Goal: Task Accomplishment & Management: Complete application form

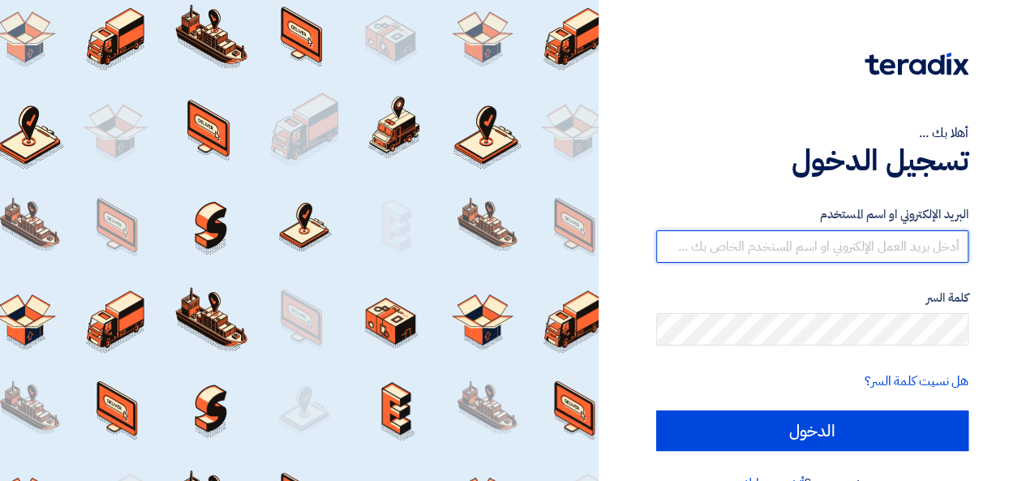
click at [800, 247] on input "text" at bounding box center [812, 246] width 312 height 32
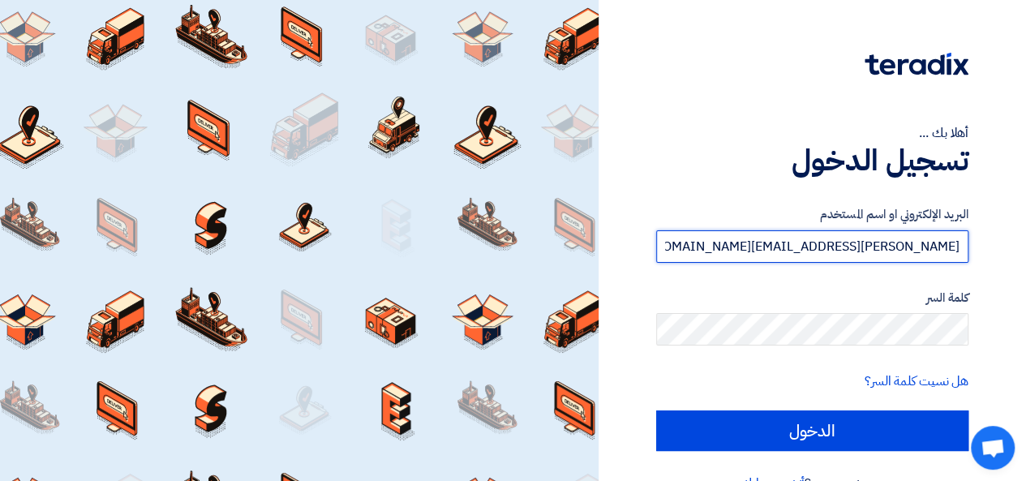
type input "[PERSON_NAME][EMAIL_ADDRESS][DOMAIN_NAME]"
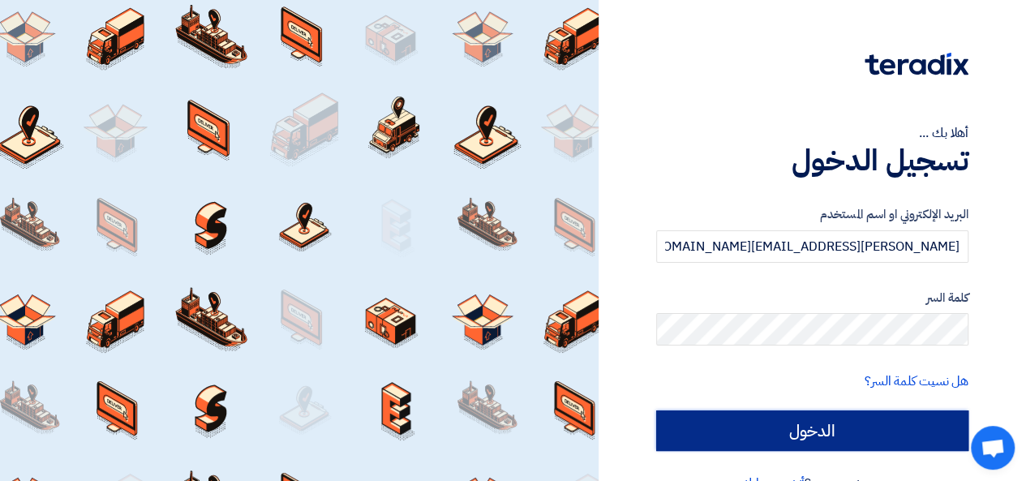
click at [821, 423] on input "الدخول" at bounding box center [812, 430] width 312 height 41
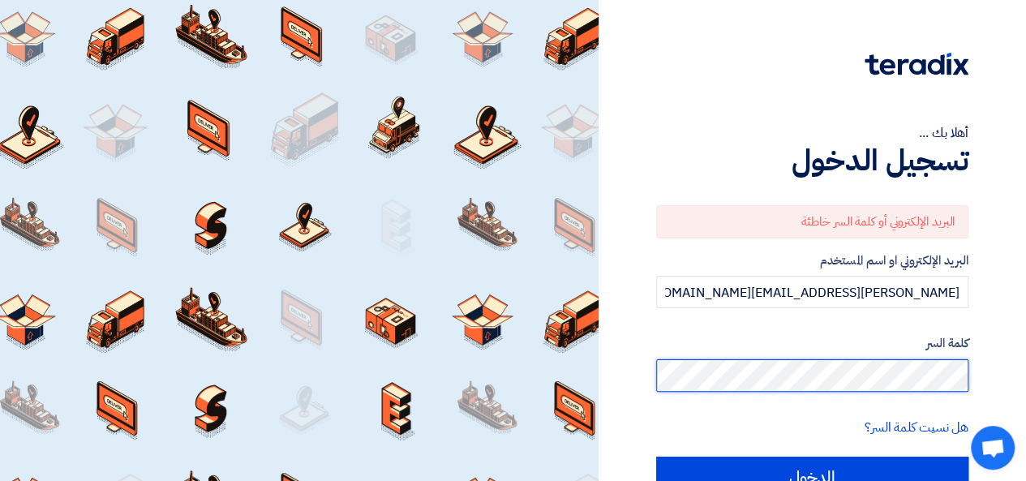
click at [656, 457] on input "الدخول" at bounding box center [812, 477] width 312 height 41
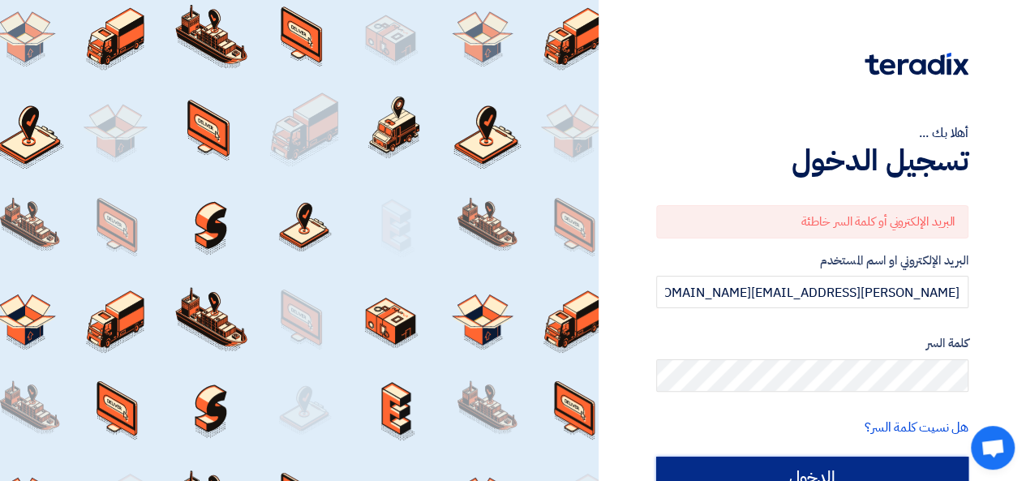
click at [860, 466] on input "الدخول" at bounding box center [812, 477] width 312 height 41
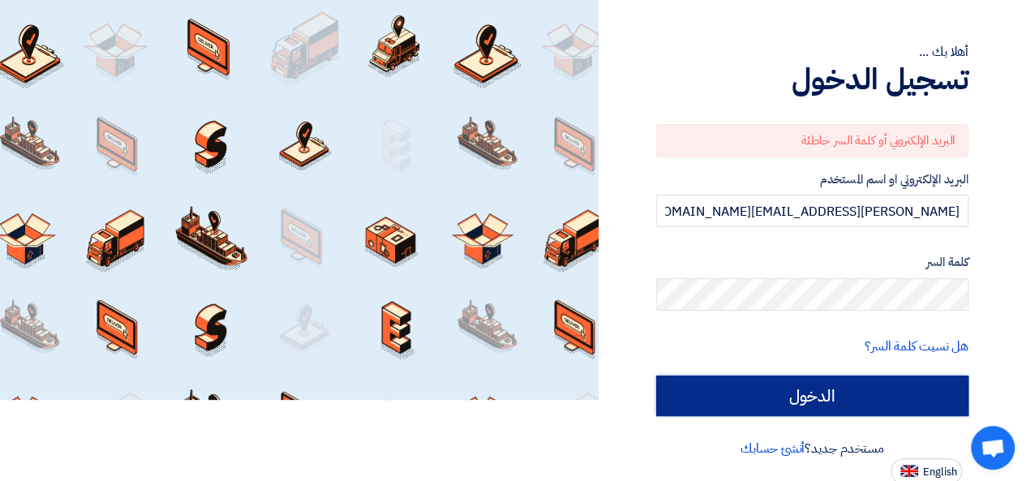
click at [793, 384] on input "الدخول" at bounding box center [812, 395] width 312 height 41
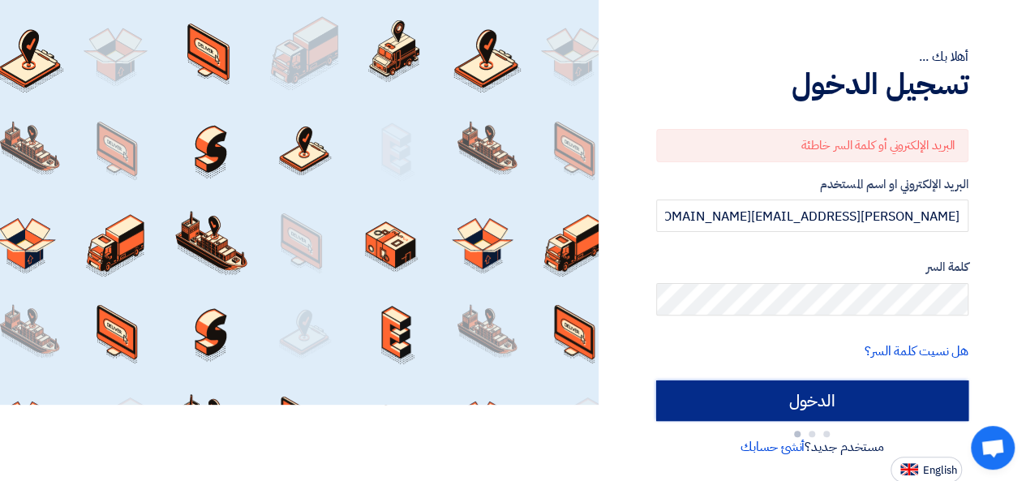
scroll to position [81, 0]
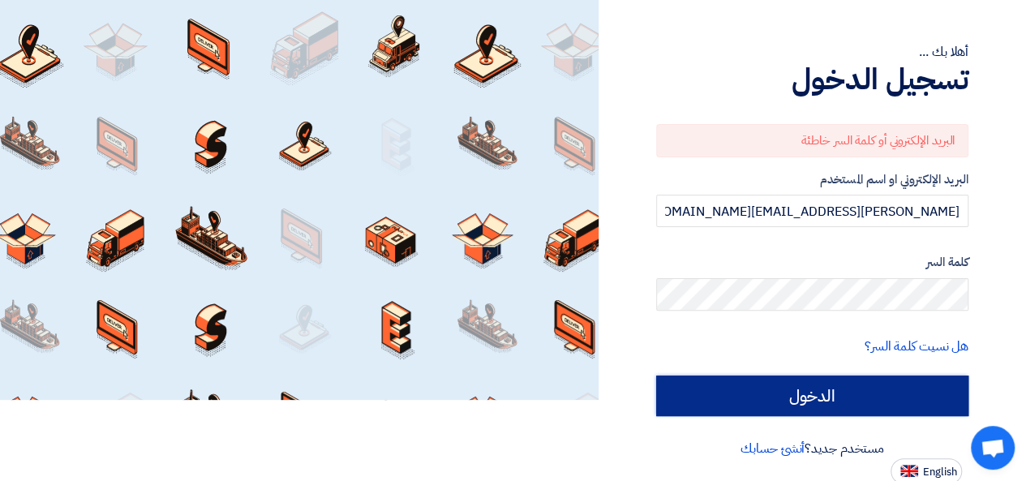
click at [821, 390] on input "الدخول" at bounding box center [812, 395] width 312 height 41
click at [818, 388] on input "الدخول" at bounding box center [812, 395] width 312 height 41
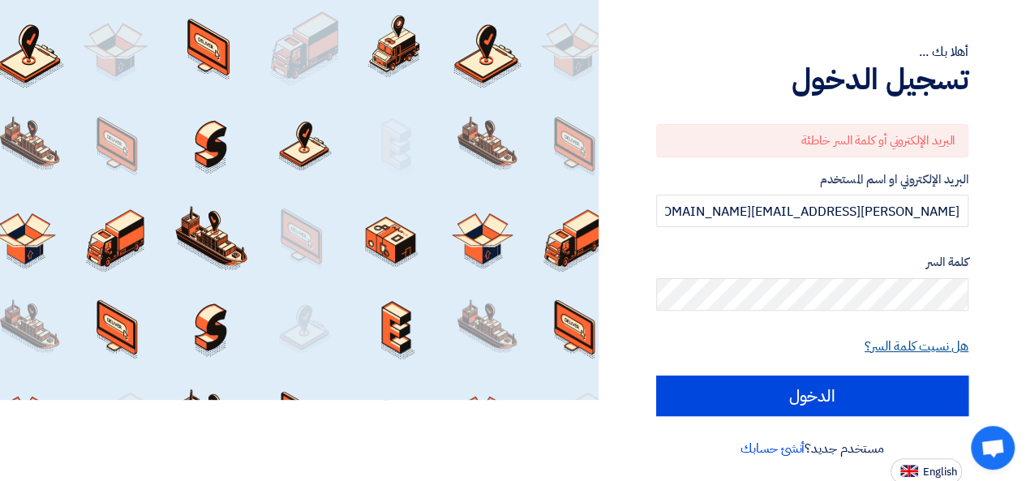
click at [882, 346] on link "هل نسيت كلمة السر؟" at bounding box center [917, 346] width 104 height 19
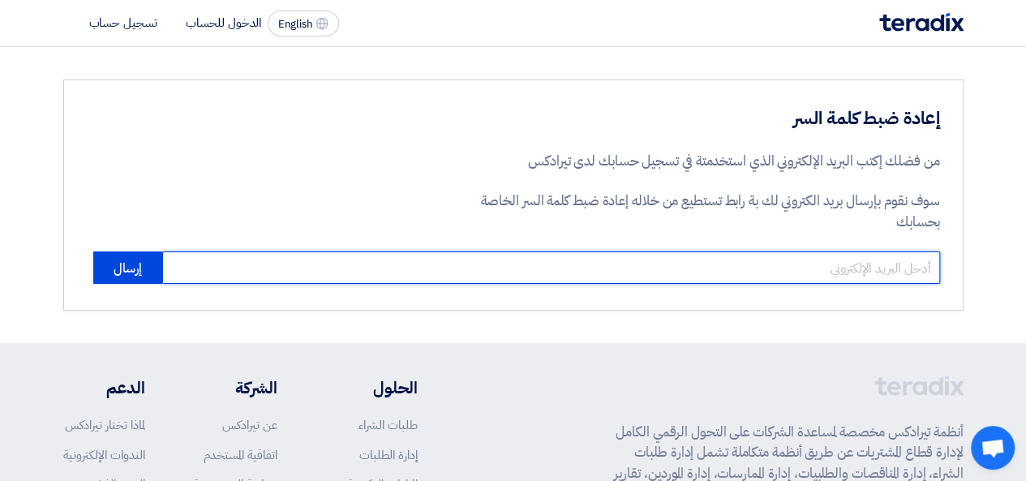
click at [796, 273] on input "email" at bounding box center [551, 267] width 778 height 32
type input "m"
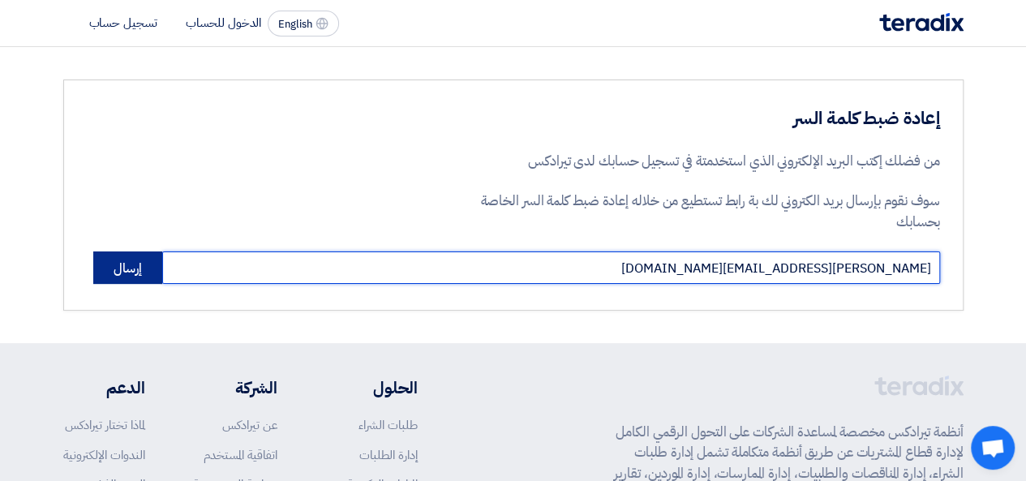
type input "[PERSON_NAME][EMAIL_ADDRESS][DOMAIN_NAME]"
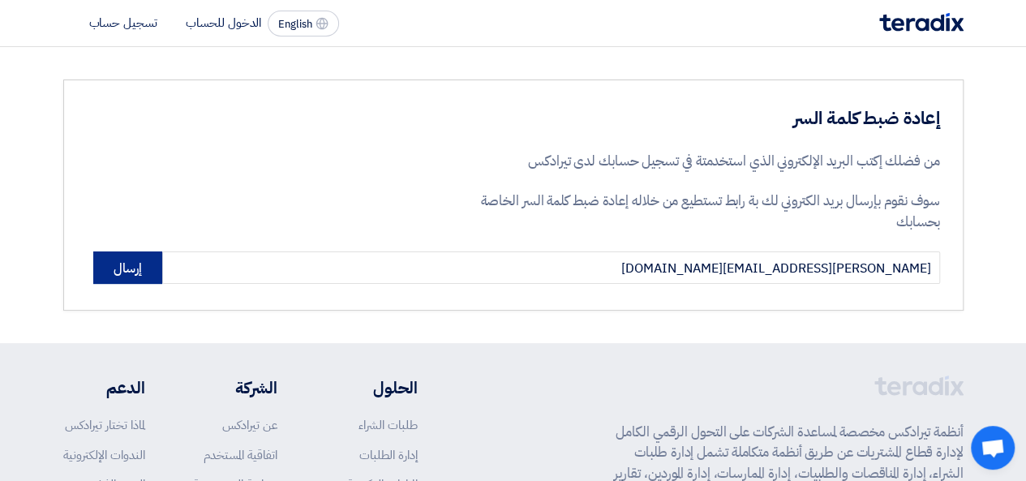
click at [148, 268] on button "إرسال" at bounding box center [127, 267] width 69 height 32
click at [94, 281] on div "[PERSON_NAME][EMAIL_ADDRESS][DOMAIN_NAME] إرسال" at bounding box center [513, 267] width 853 height 32
click at [143, 272] on button "إرسال" at bounding box center [127, 267] width 69 height 32
click at [146, 272] on button "إرسال" at bounding box center [127, 267] width 69 height 32
click at [131, 270] on button "إرسال" at bounding box center [127, 267] width 69 height 32
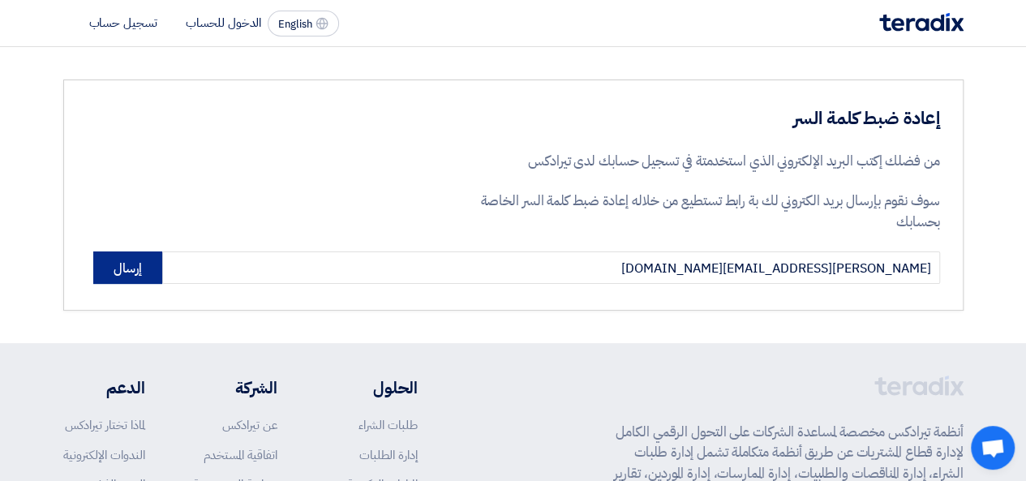
click at [136, 277] on button "إرسال" at bounding box center [127, 267] width 69 height 32
click at [144, 272] on button "إرسال" at bounding box center [127, 267] width 69 height 32
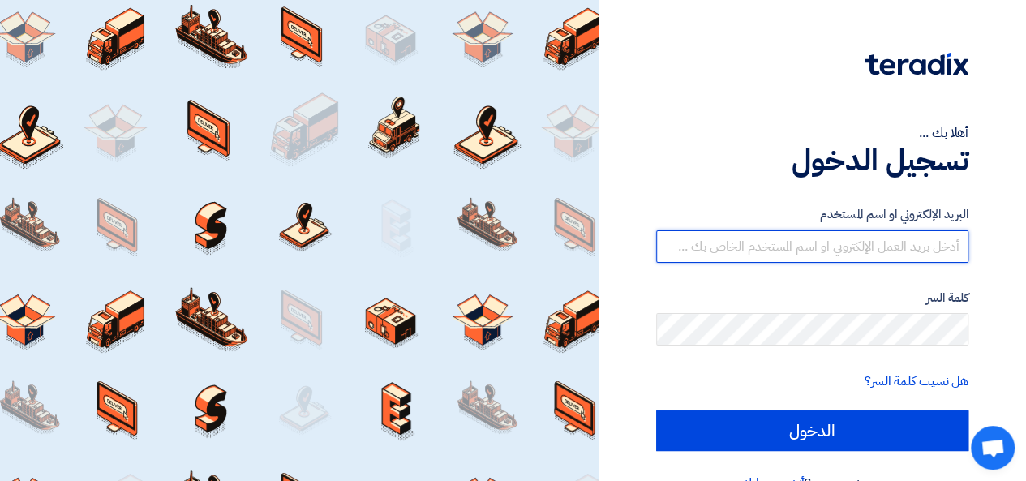
click at [805, 240] on input "text" at bounding box center [812, 246] width 312 height 32
type input "[PERSON_NAME][EMAIL_ADDRESS][DOMAIN_NAME]"
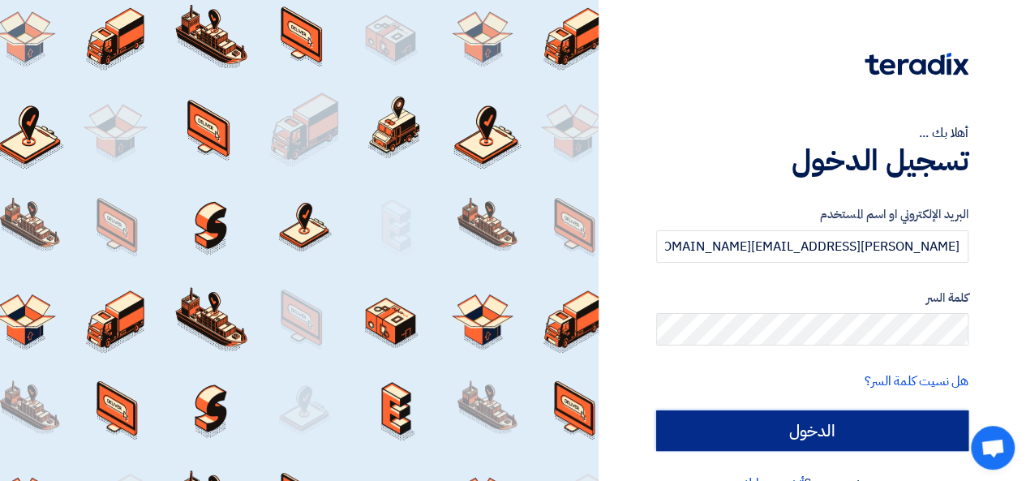
click at [802, 427] on input "الدخول" at bounding box center [812, 430] width 312 height 41
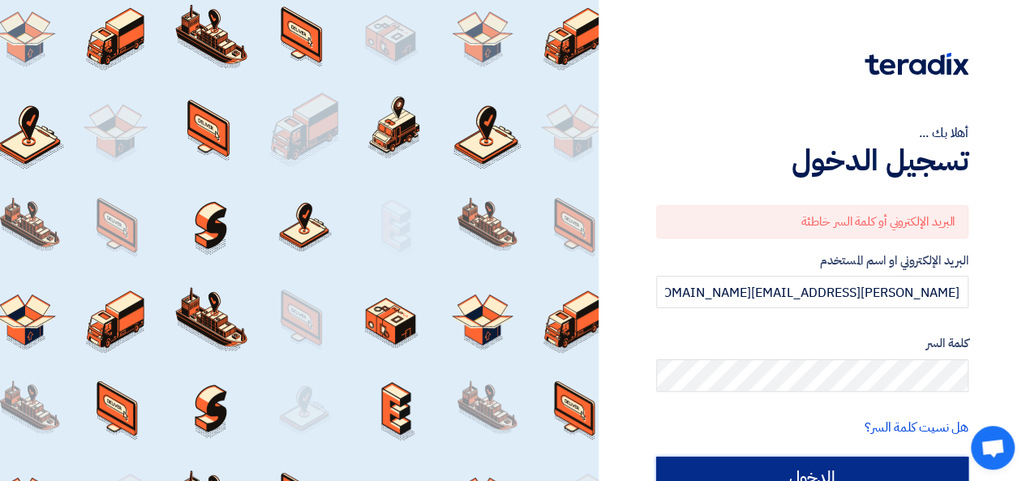
click at [823, 466] on input "الدخول" at bounding box center [812, 477] width 312 height 41
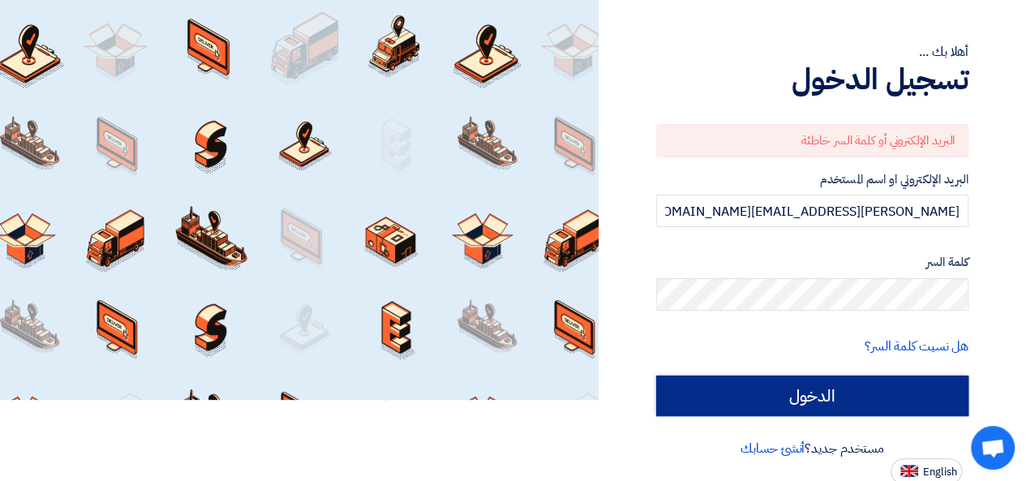
click at [822, 399] on input "الدخول" at bounding box center [812, 395] width 312 height 41
click at [816, 382] on input "الدخول" at bounding box center [812, 395] width 312 height 41
click at [832, 384] on input "الدخول" at bounding box center [812, 395] width 312 height 41
click at [855, 380] on input "الدخول" at bounding box center [812, 395] width 312 height 41
click at [844, 383] on input "الدخول" at bounding box center [812, 395] width 312 height 41
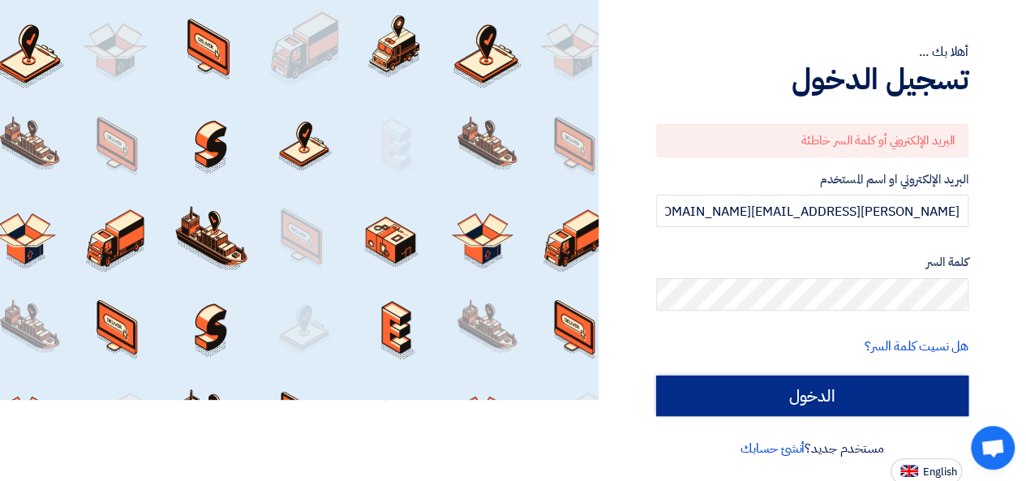
click at [843, 383] on input "الدخول" at bounding box center [812, 395] width 312 height 41
click at [843, 382] on input "الدخول" at bounding box center [812, 395] width 312 height 41
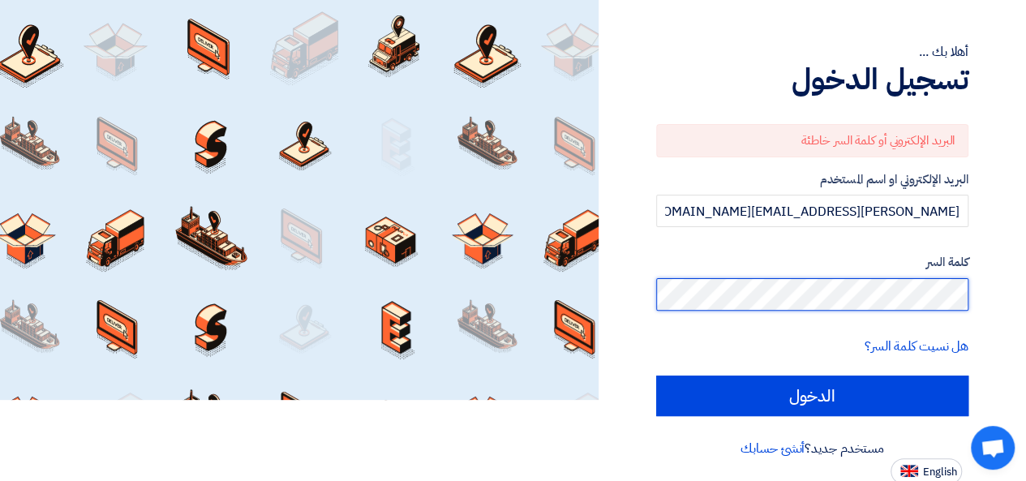
click at [857, 310] on form "البريد الإلكتروني أو كلمة السر خاطئة البريد الإلكتروني او اسم المستخدم [PERSON_…" at bounding box center [812, 270] width 312 height 292
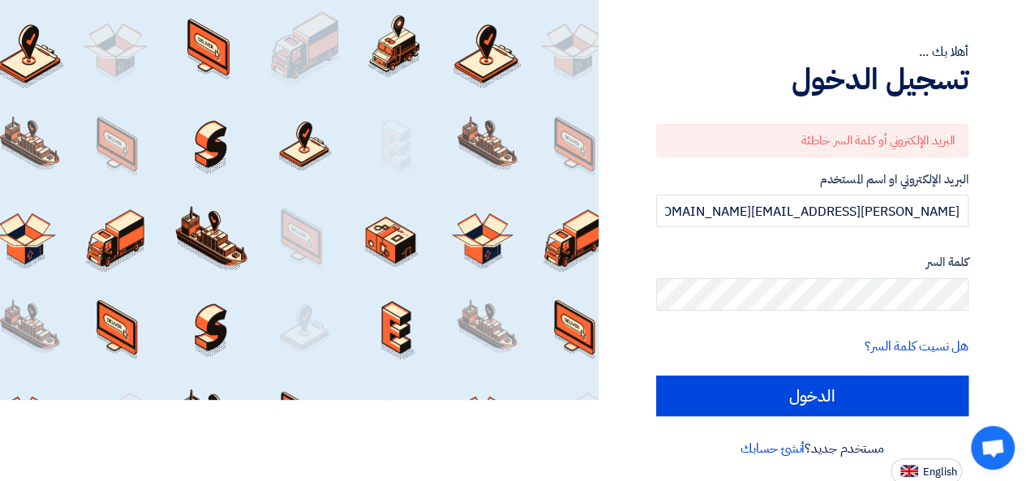
click at [857, 310] on form "البريد الإلكتروني أو كلمة السر خاطئة البريد الإلكتروني او اسم المستخدم [PERSON_…" at bounding box center [812, 270] width 312 height 292
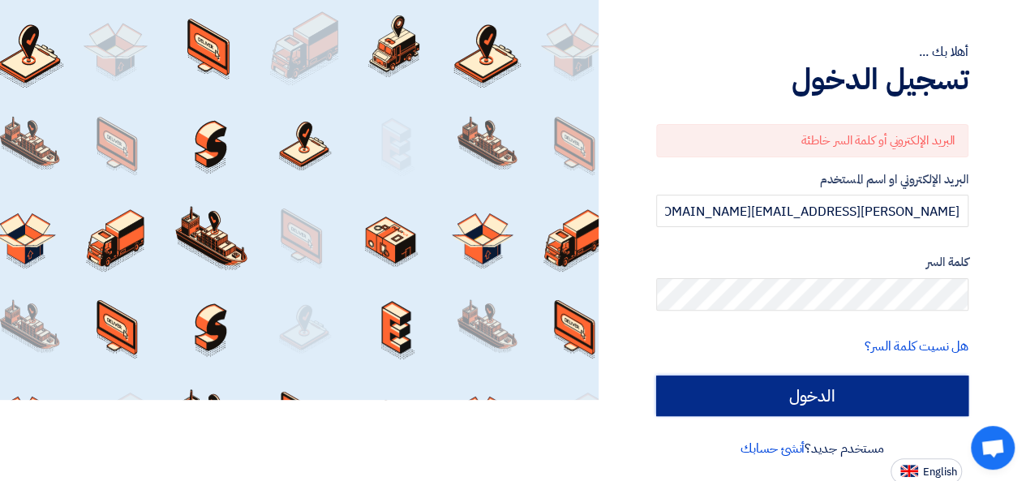
click at [829, 380] on input "الدخول" at bounding box center [812, 395] width 312 height 41
click at [869, 380] on input "الدخول" at bounding box center [812, 395] width 312 height 41
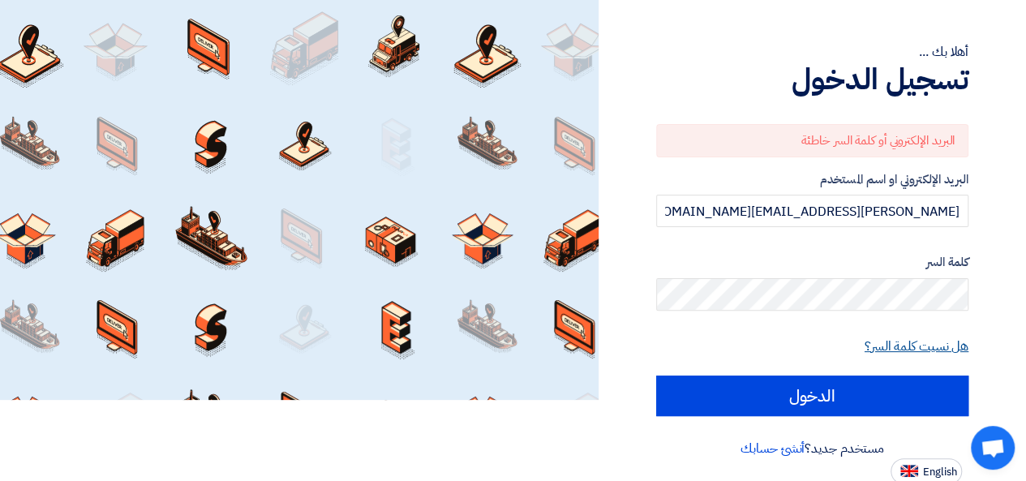
click at [887, 345] on link "هل نسيت كلمة السر؟" at bounding box center [917, 346] width 104 height 19
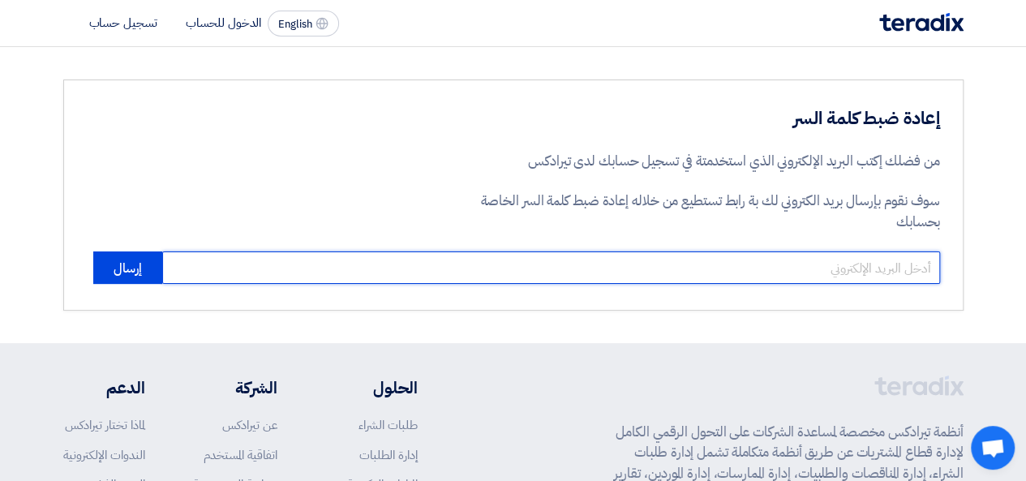
click at [876, 265] on input "email" at bounding box center [551, 267] width 778 height 32
click at [774, 273] on input "[PERSON_NAME][EMAIL_ADDRESS][DOMAIN_NAME]" at bounding box center [551, 267] width 778 height 32
type input "[PERSON_NAME][EMAIL_ADDRESS][DOMAIN_NAME]"
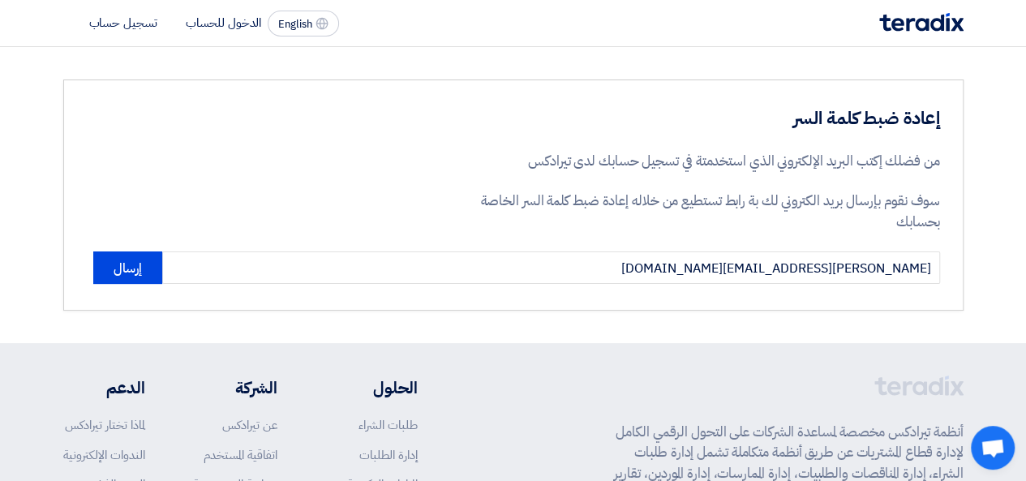
click at [603, 309] on div "إعادة ضبط كلمة السر من فضلك إكتب البريد الإلكتروني الذي استخدمتة في تسجيل حسابك…" at bounding box center [513, 194] width 900 height 231
click at [152, 272] on button "إرسال" at bounding box center [127, 267] width 69 height 32
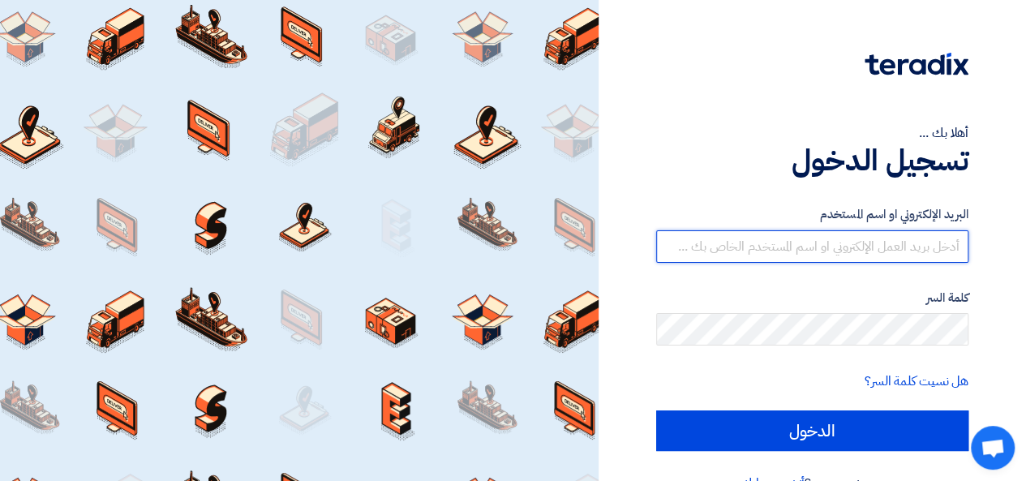
click at [860, 252] on input "text" at bounding box center [812, 246] width 312 height 32
type input "[PERSON_NAME][EMAIL_ADDRESS][DOMAIN_NAME]"
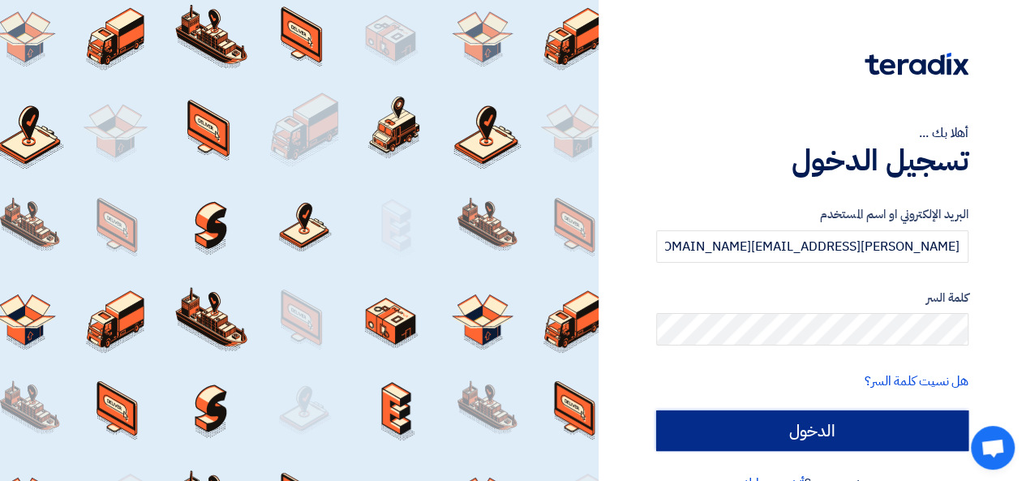
click at [817, 421] on input "الدخول" at bounding box center [812, 430] width 312 height 41
type input "Sign in"
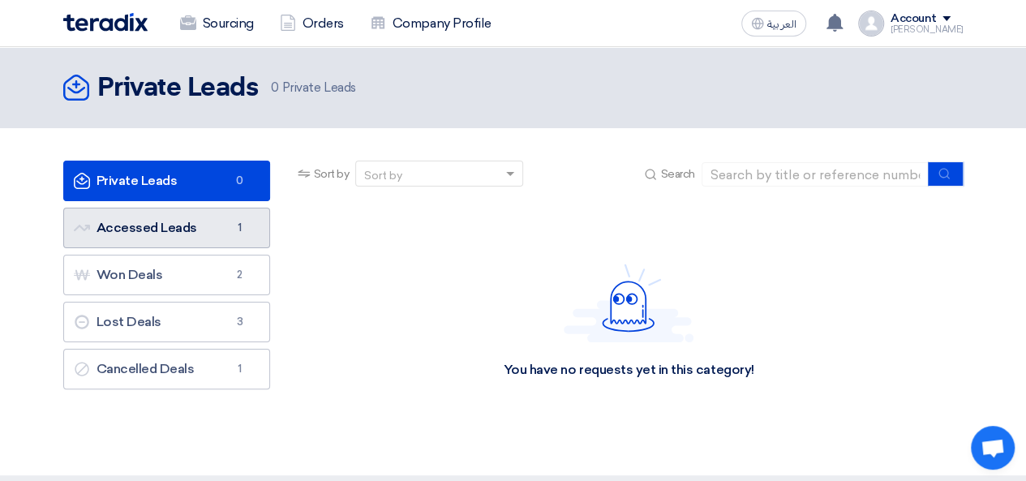
click at [161, 228] on link "Accessed Leads Accessed Leads 1" at bounding box center [166, 228] width 207 height 41
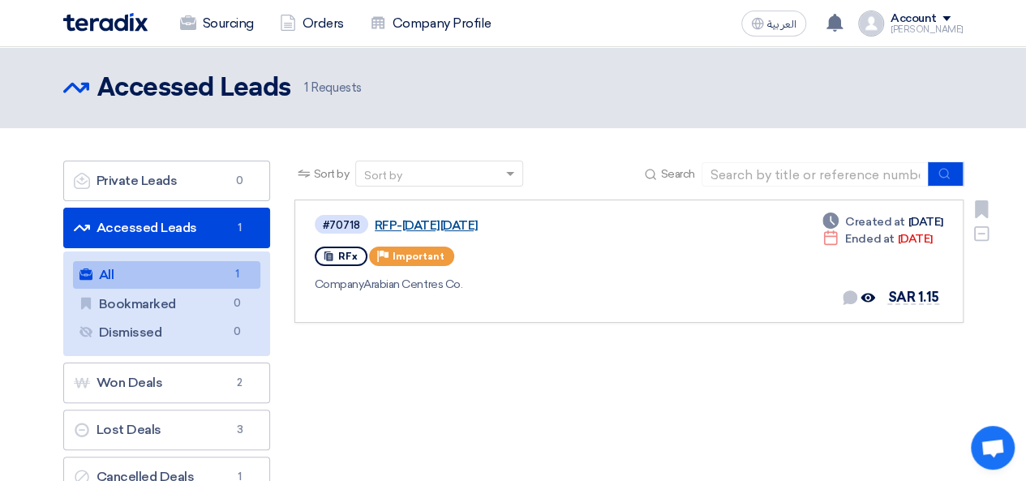
click at [430, 221] on link "RFP-[DATE][DATE]" at bounding box center [577, 225] width 405 height 15
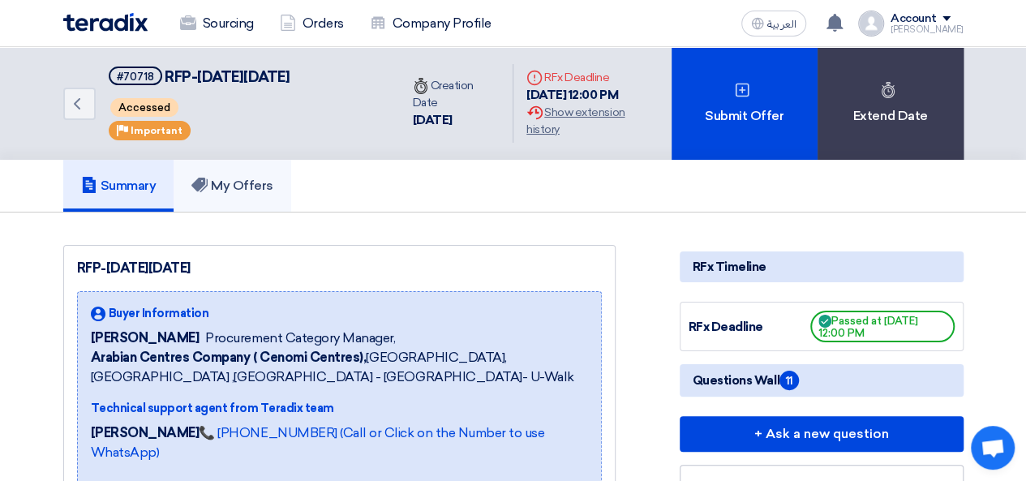
click at [273, 187] on h5 "My Offers" at bounding box center [232, 186] width 82 height 16
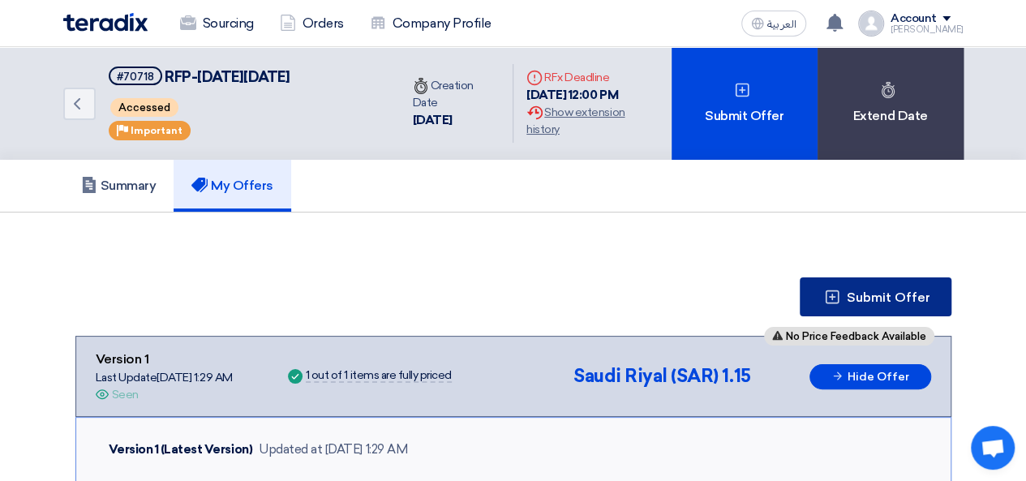
click at [836, 283] on button "Submit Offer" at bounding box center [876, 296] width 152 height 39
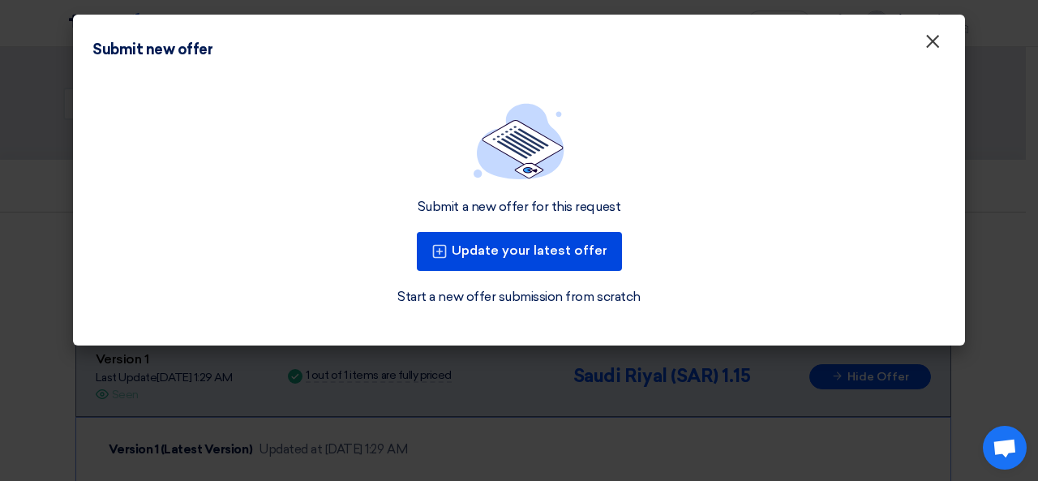
click at [925, 46] on span "×" at bounding box center [933, 45] width 16 height 32
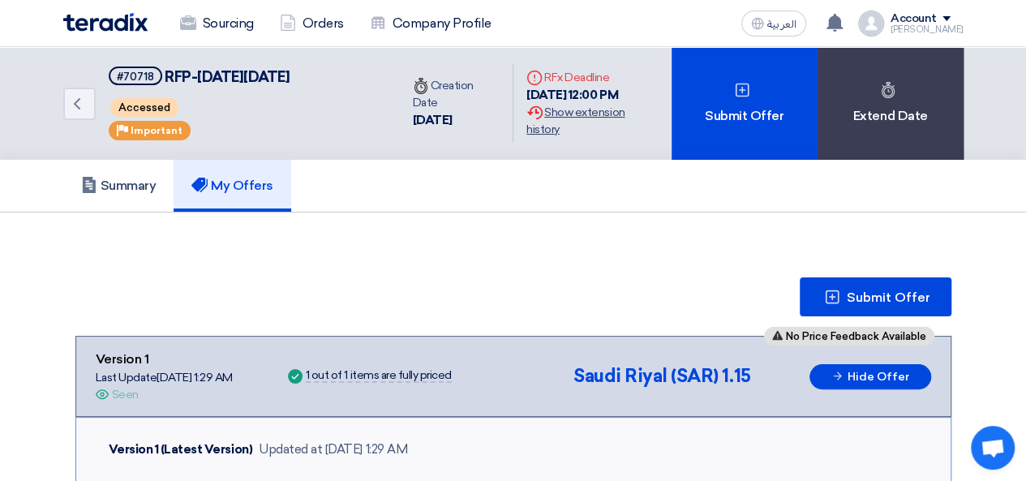
click at [558, 115] on div "Extension History Show extension history" at bounding box center [591, 121] width 131 height 34
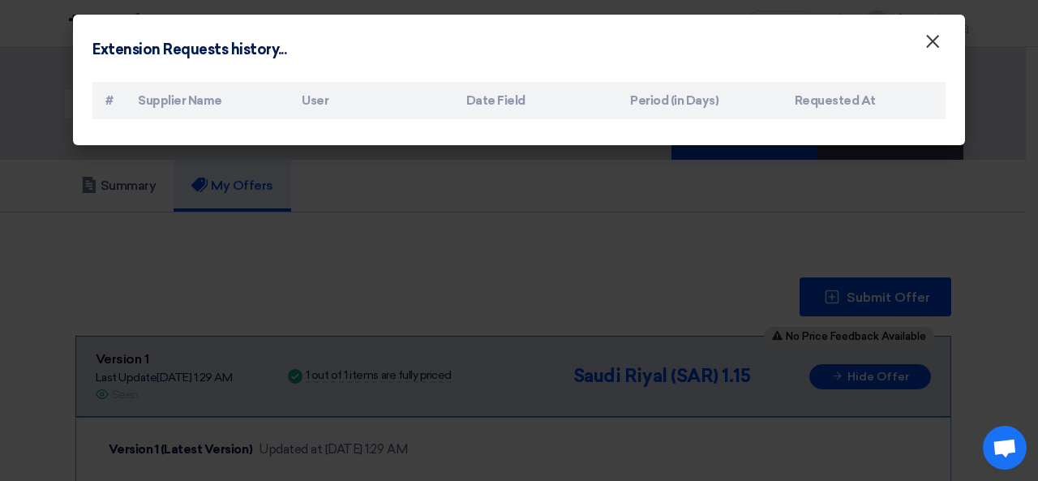
click at [926, 41] on span "×" at bounding box center [933, 45] width 16 height 32
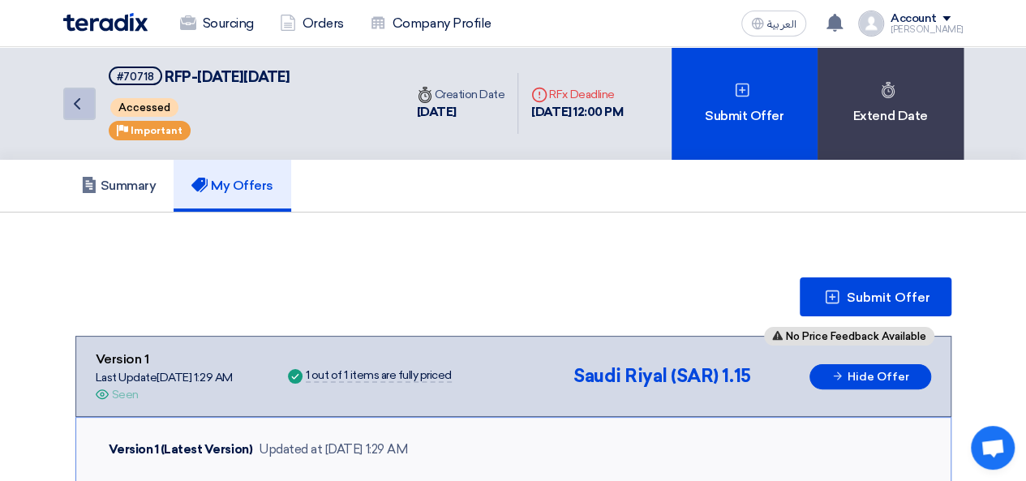
click at [86, 105] on icon "Back" at bounding box center [76, 103] width 19 height 19
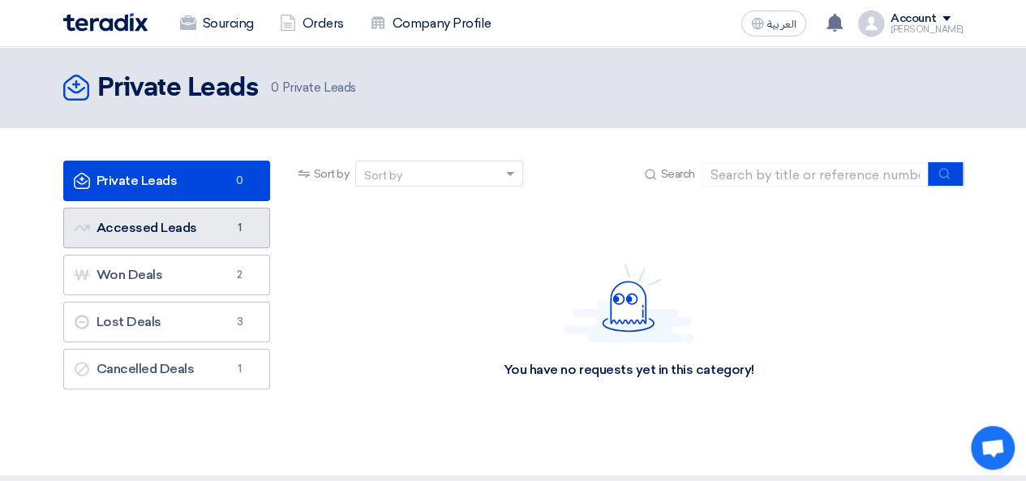
click at [173, 222] on link "Accessed Leads Accessed Leads 1" at bounding box center [166, 228] width 207 height 41
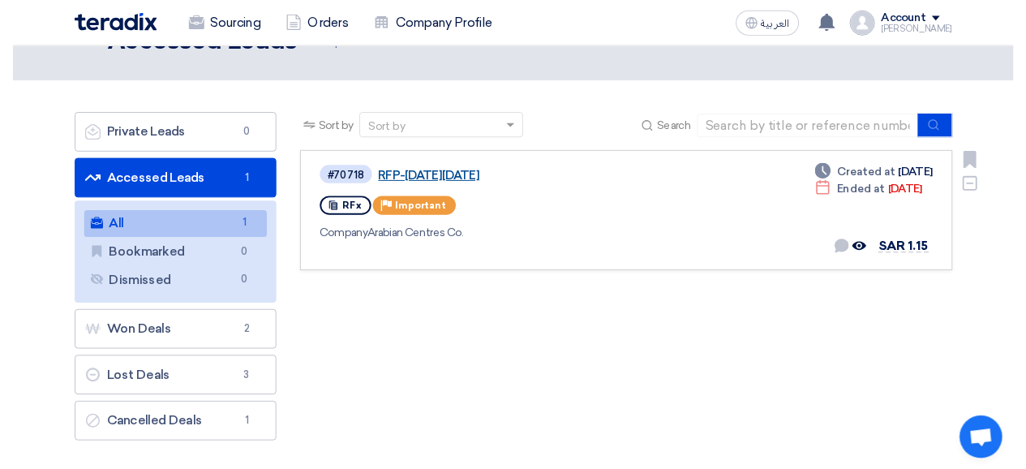
scroll to position [81, 0]
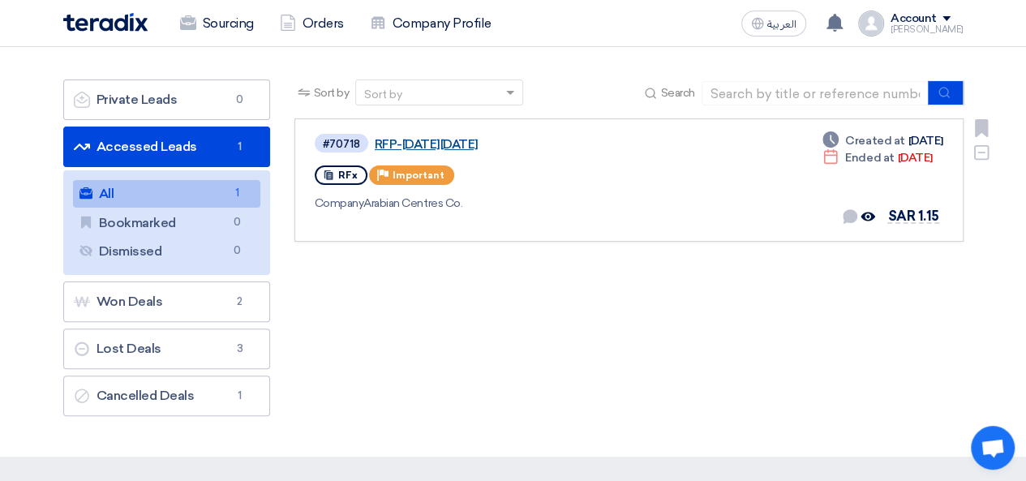
click at [498, 145] on link "RFP-[DATE][DATE]" at bounding box center [577, 144] width 405 height 15
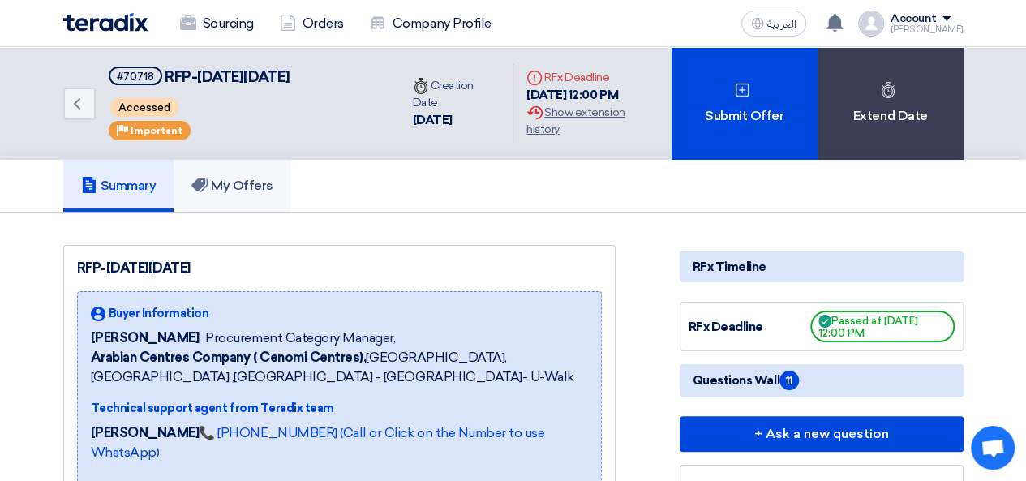
click at [251, 186] on h5 "My Offers" at bounding box center [232, 186] width 82 height 16
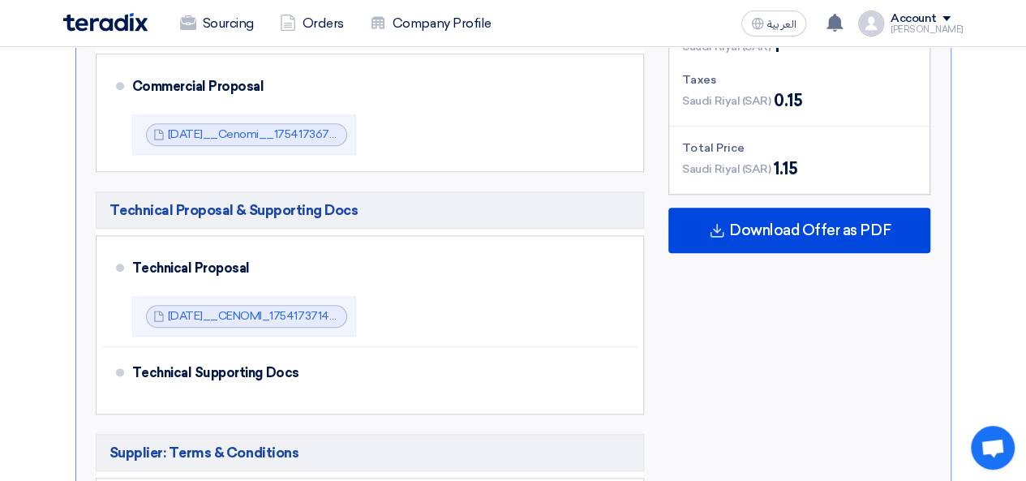
scroll to position [892, 0]
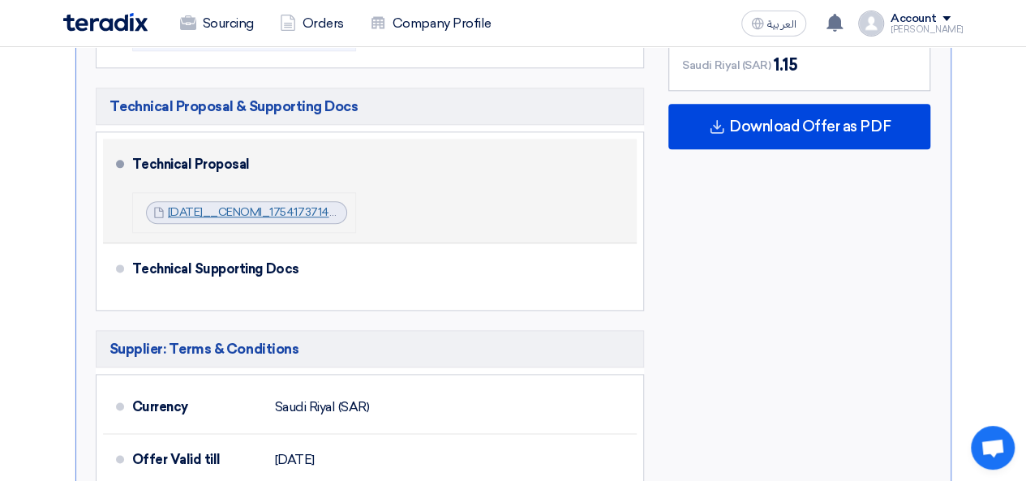
click at [338, 210] on link "[DATE]__CENOMI_1754173714024.pdf" at bounding box center [269, 212] width 203 height 14
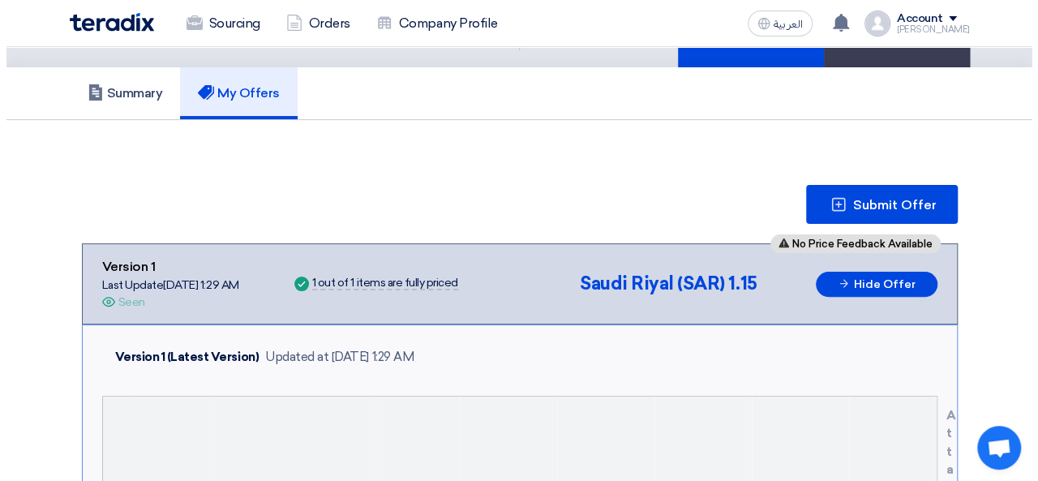
scroll to position [174, 0]
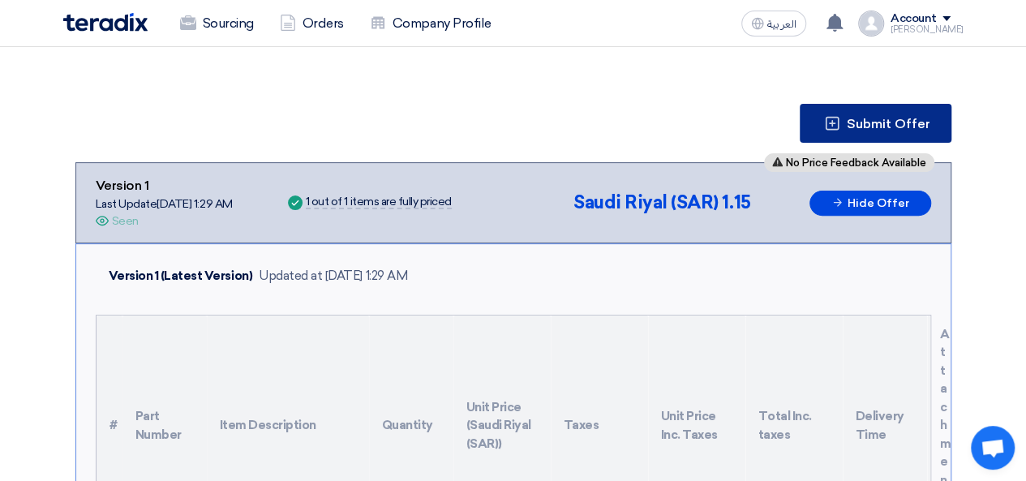
click at [857, 122] on span "Submit Offer" at bounding box center [889, 124] width 84 height 13
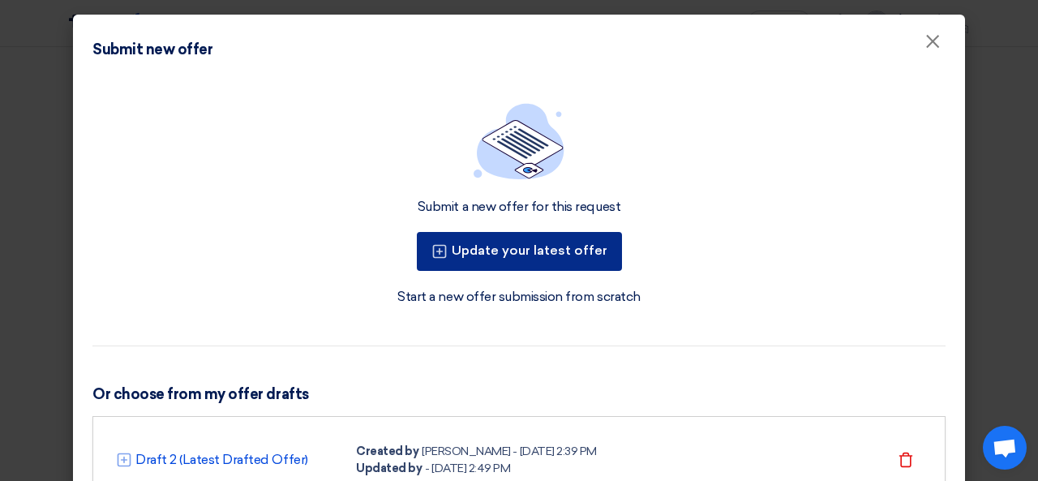
click at [556, 239] on button "Update your latest offer" at bounding box center [519, 251] width 205 height 39
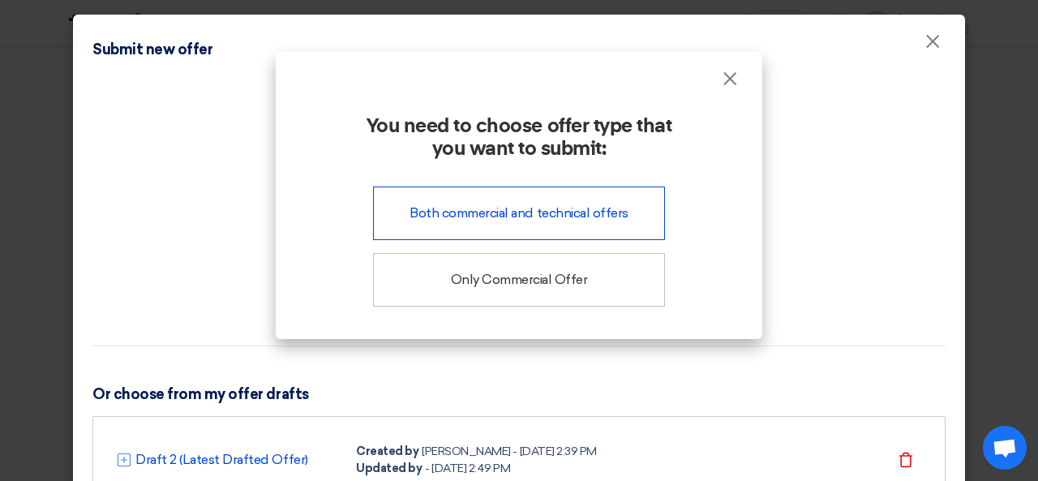
click at [556, 215] on div "Both commercial and technical offers" at bounding box center [519, 214] width 292 height 54
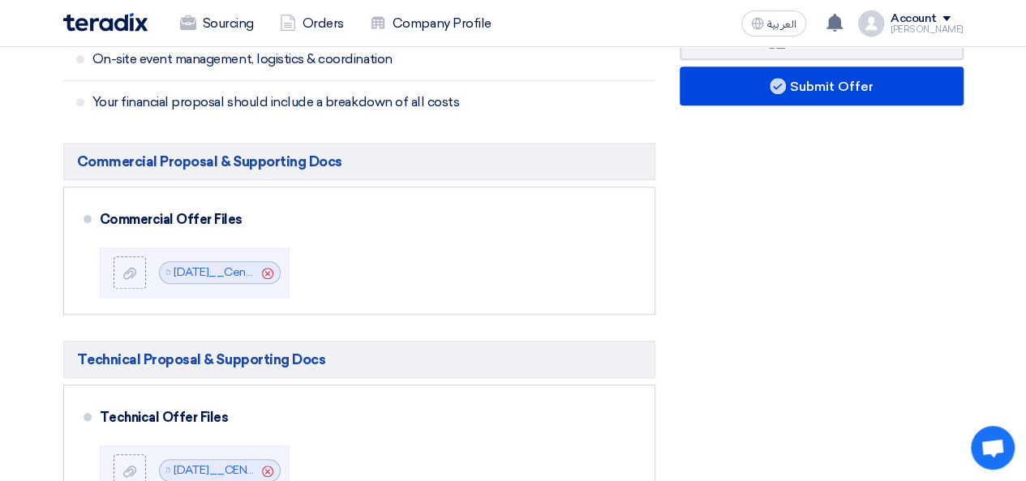
scroll to position [730, 0]
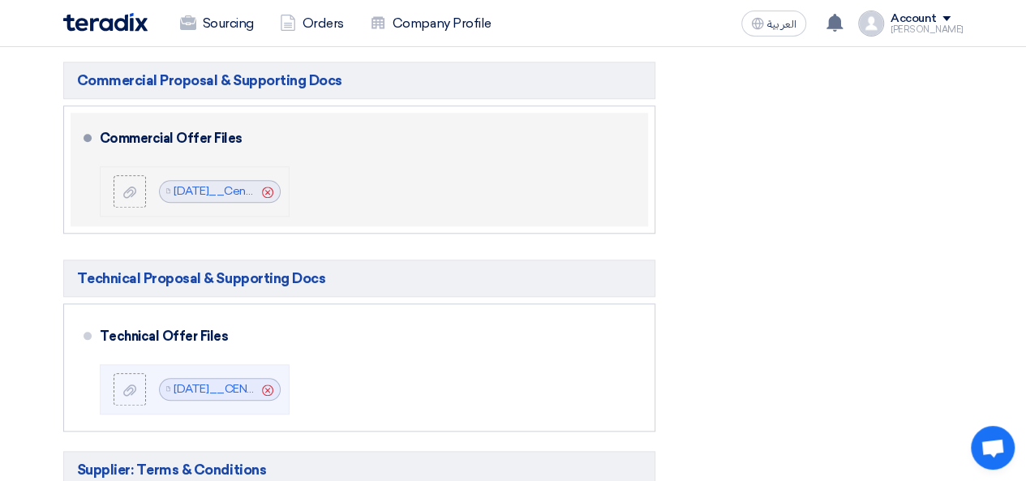
click at [267, 190] on use at bounding box center [267, 191] width 11 height 11
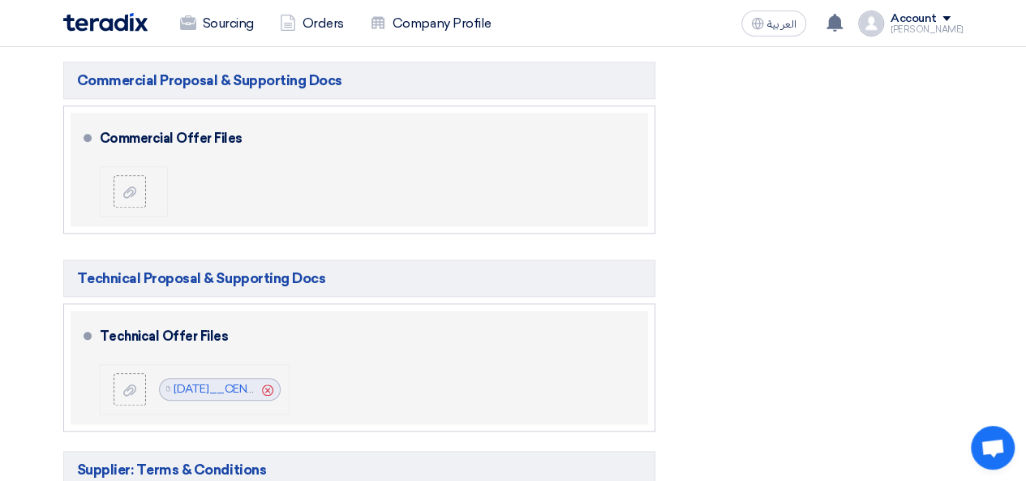
click at [269, 384] on icon "Cancel" at bounding box center [267, 389] width 11 height 11
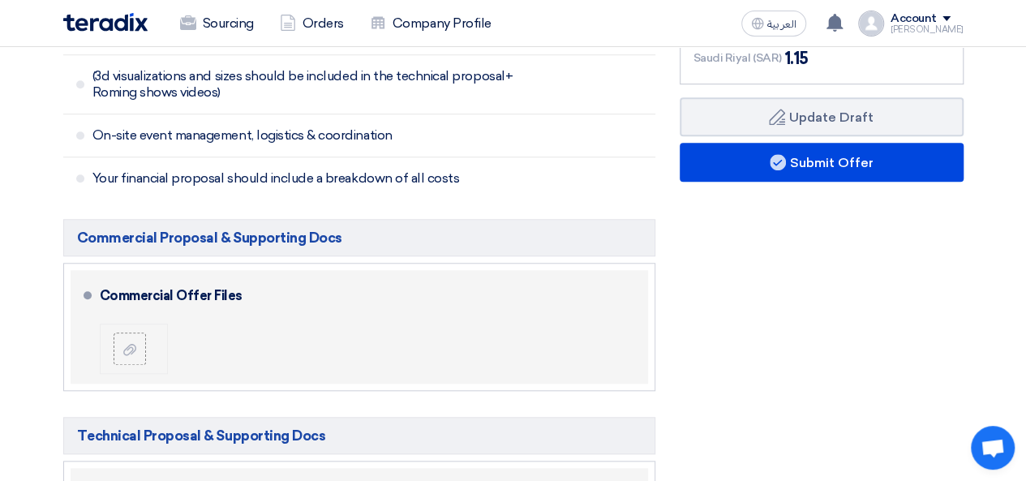
scroll to position [568, 0]
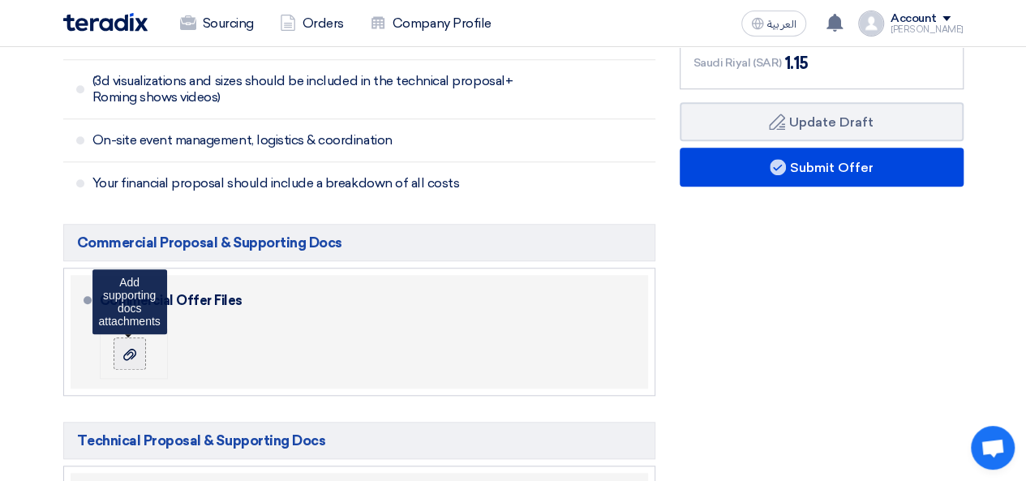
click at [141, 342] on label at bounding box center [130, 353] width 32 height 32
click at [0, 0] on input "file" at bounding box center [0, 0] width 0 height 0
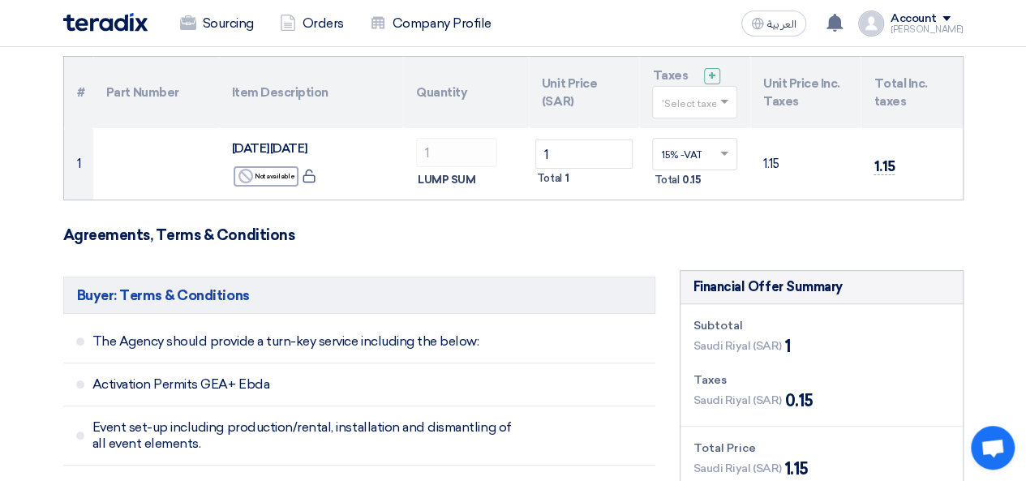
scroll to position [0, 0]
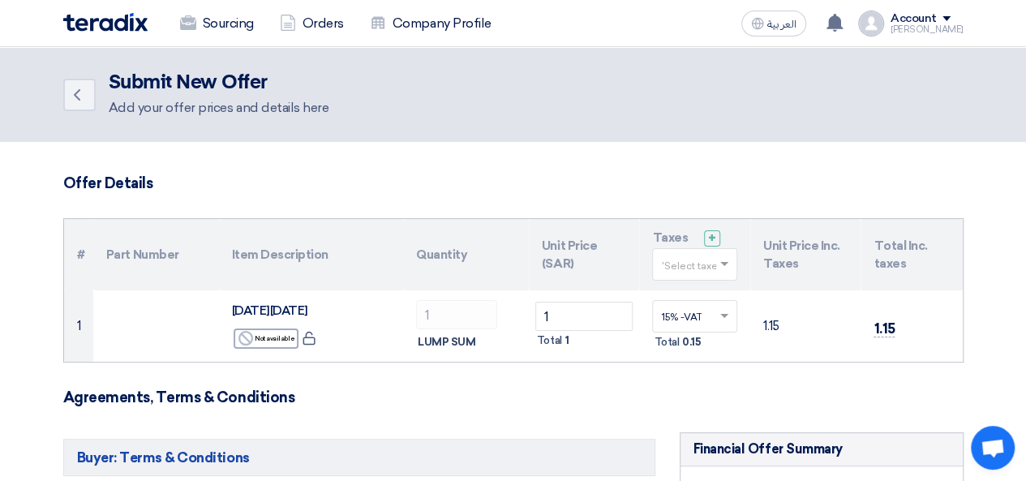
click at [930, 28] on div "[PERSON_NAME]" at bounding box center [926, 29] width 73 height 9
